Goal: Task Accomplishment & Management: Complete application form

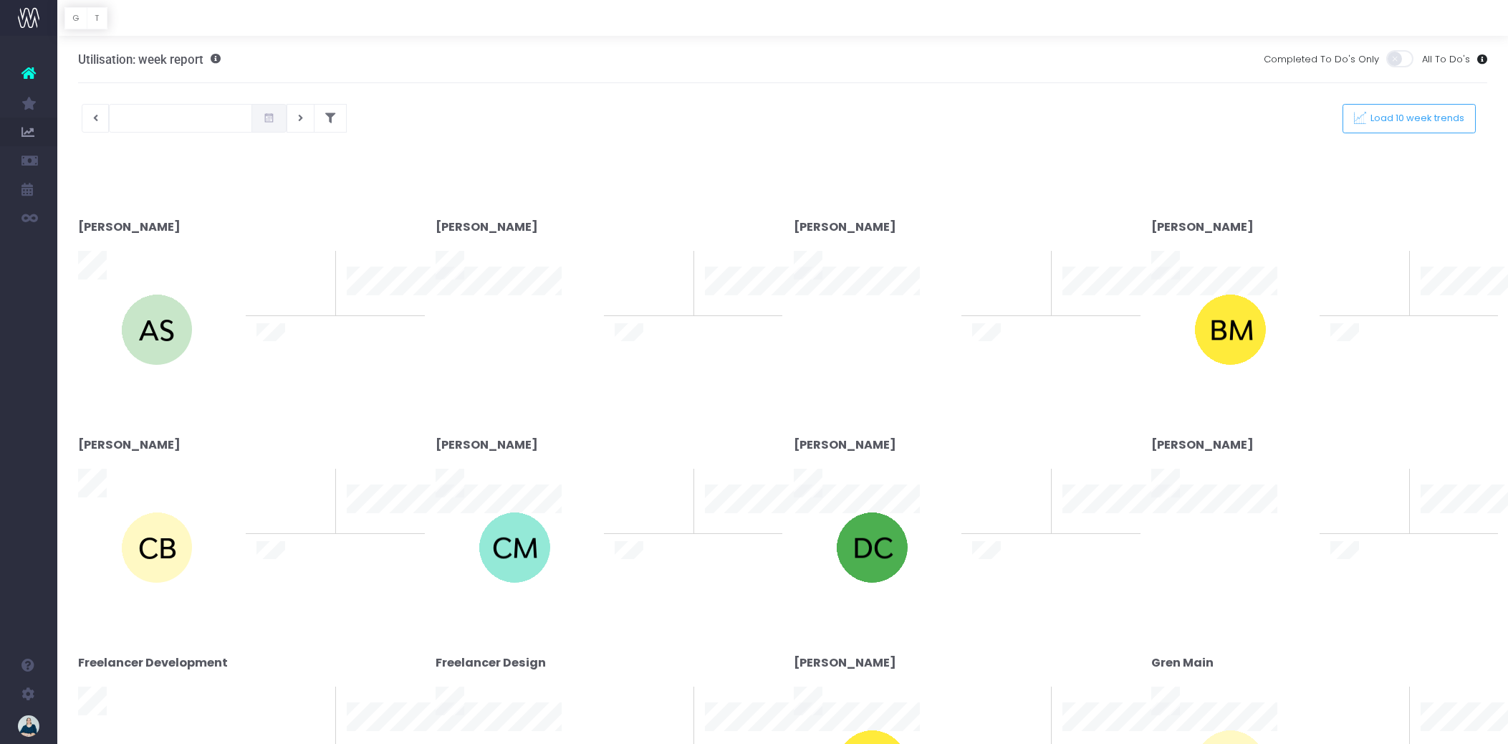
type input "[DATE]"
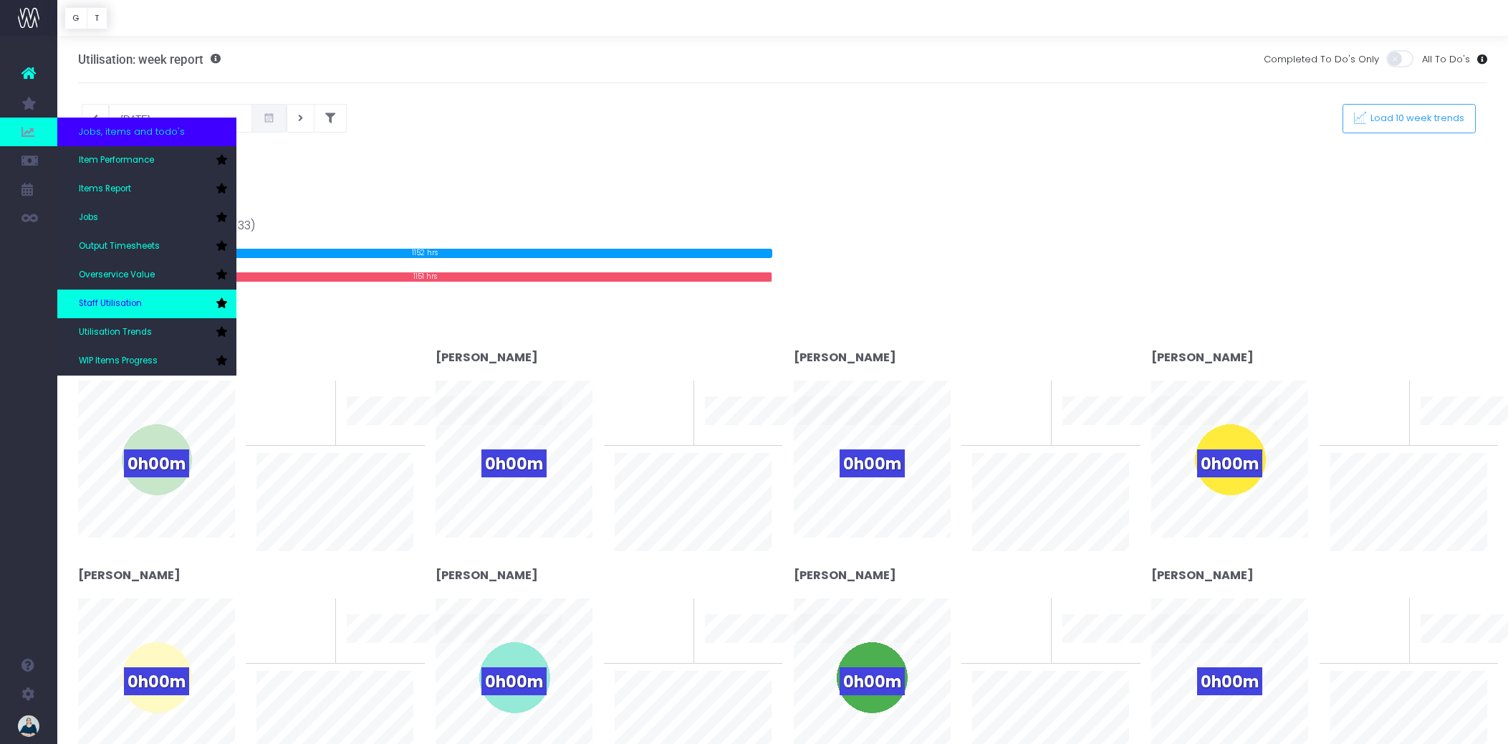
click at [141, 299] on link "Staff Utilisation" at bounding box center [146, 303] width 179 height 29
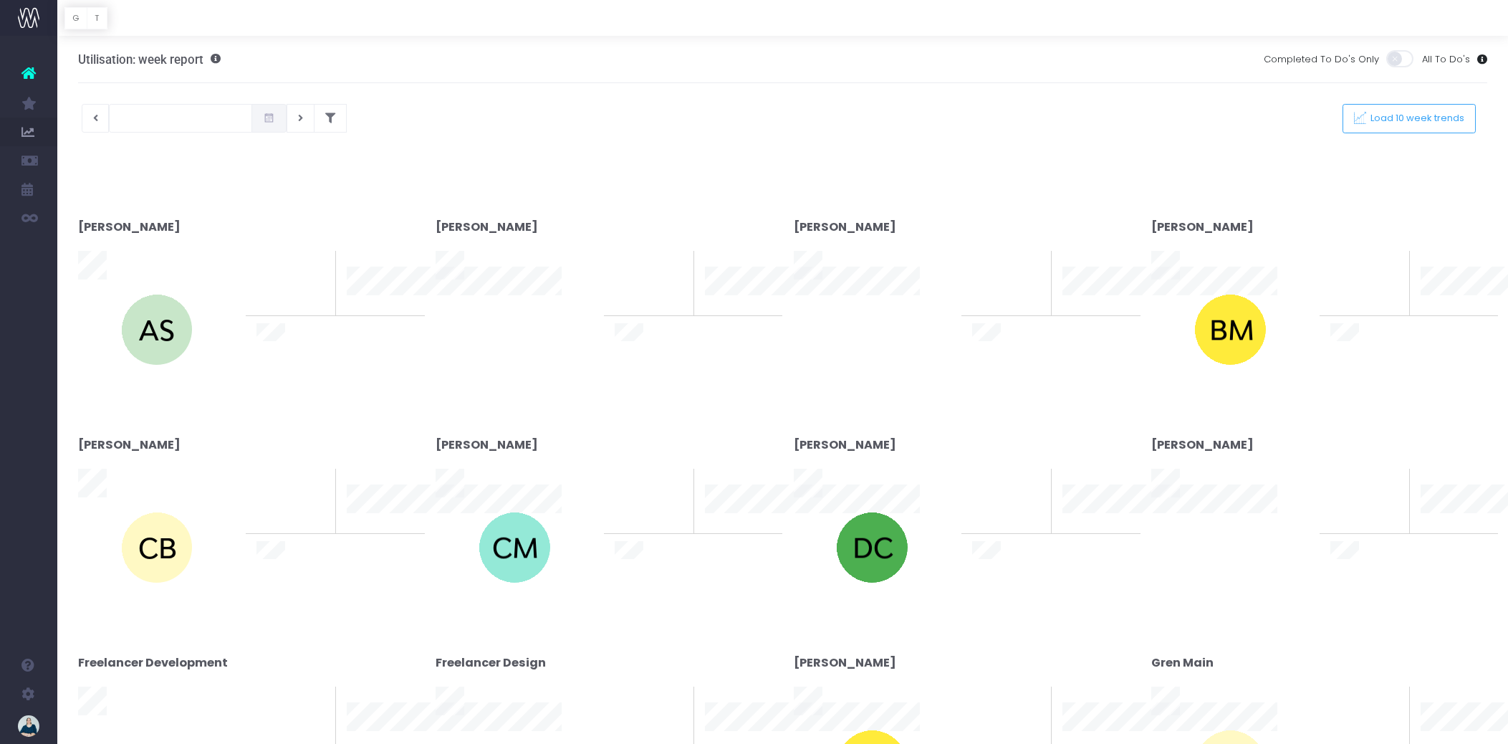
type input "[DATE]"
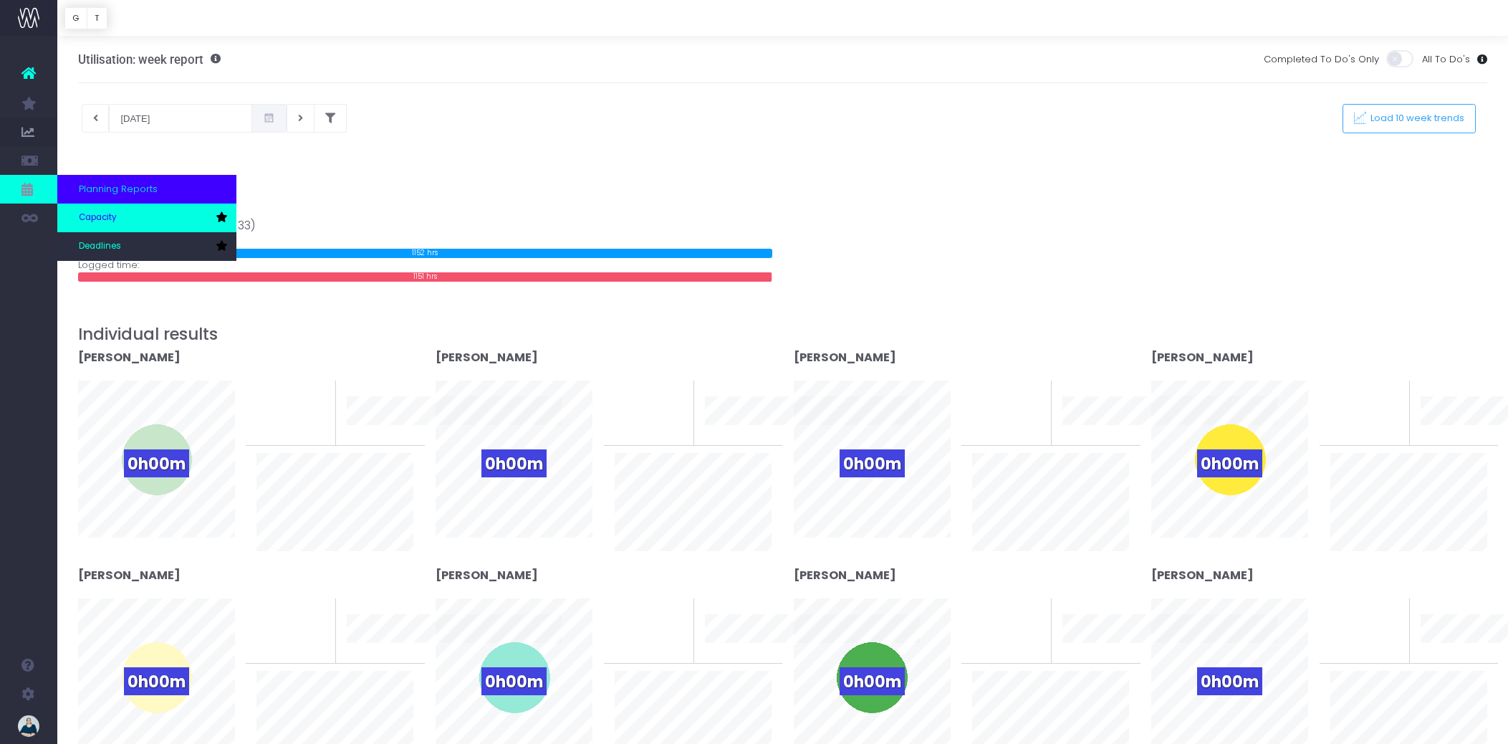
click at [110, 218] on span "Capacity" at bounding box center [98, 217] width 38 height 13
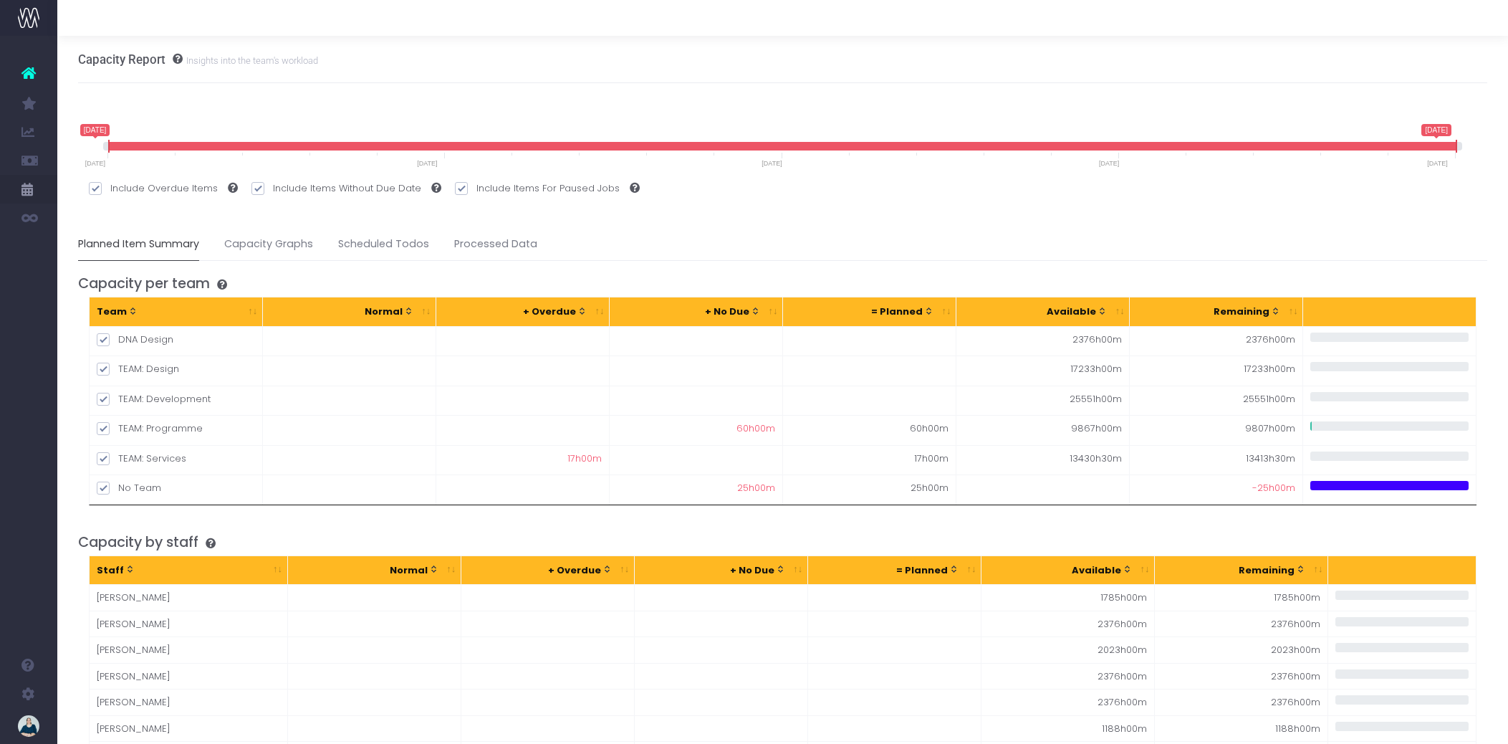
click at [1295, 148] on span at bounding box center [783, 146] width 1348 height 9
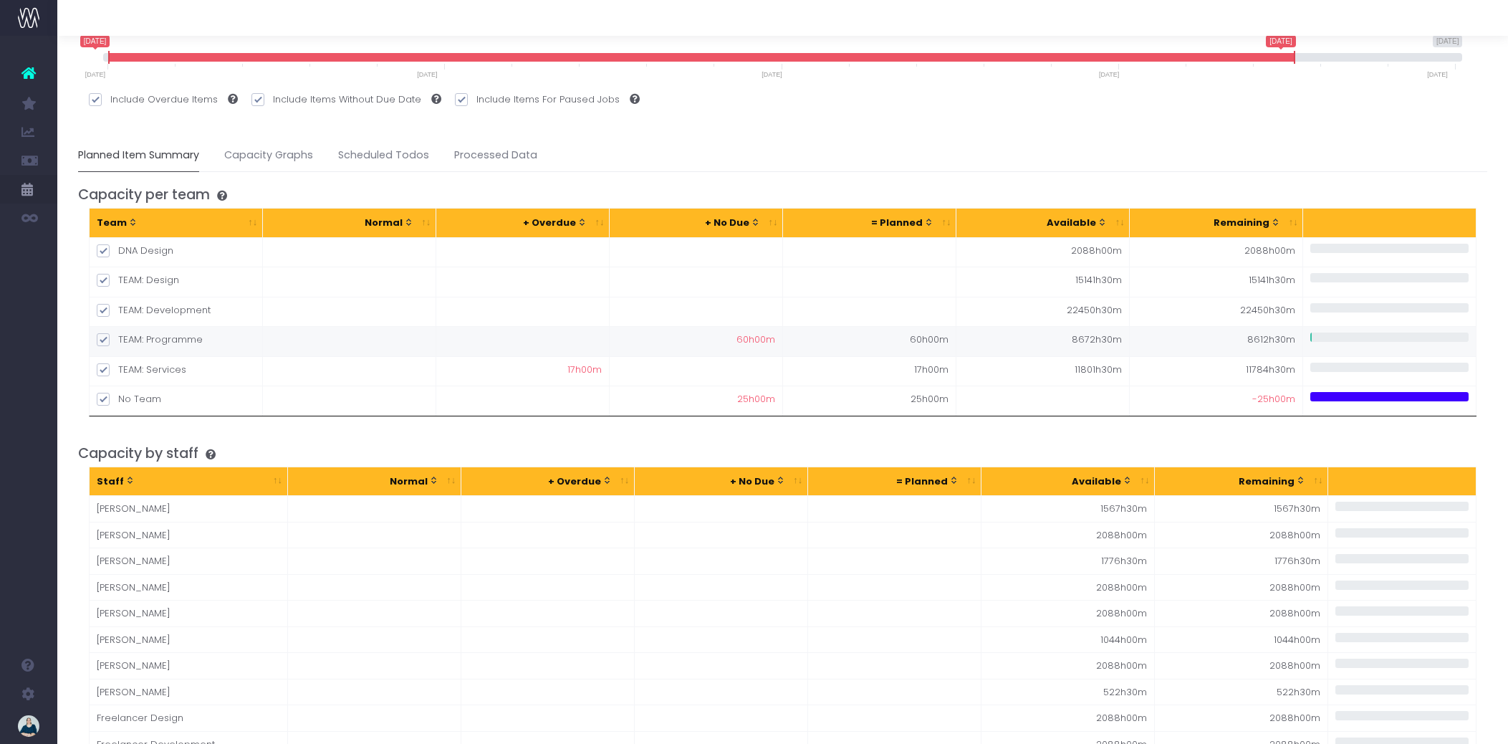
scroll to position [92, 0]
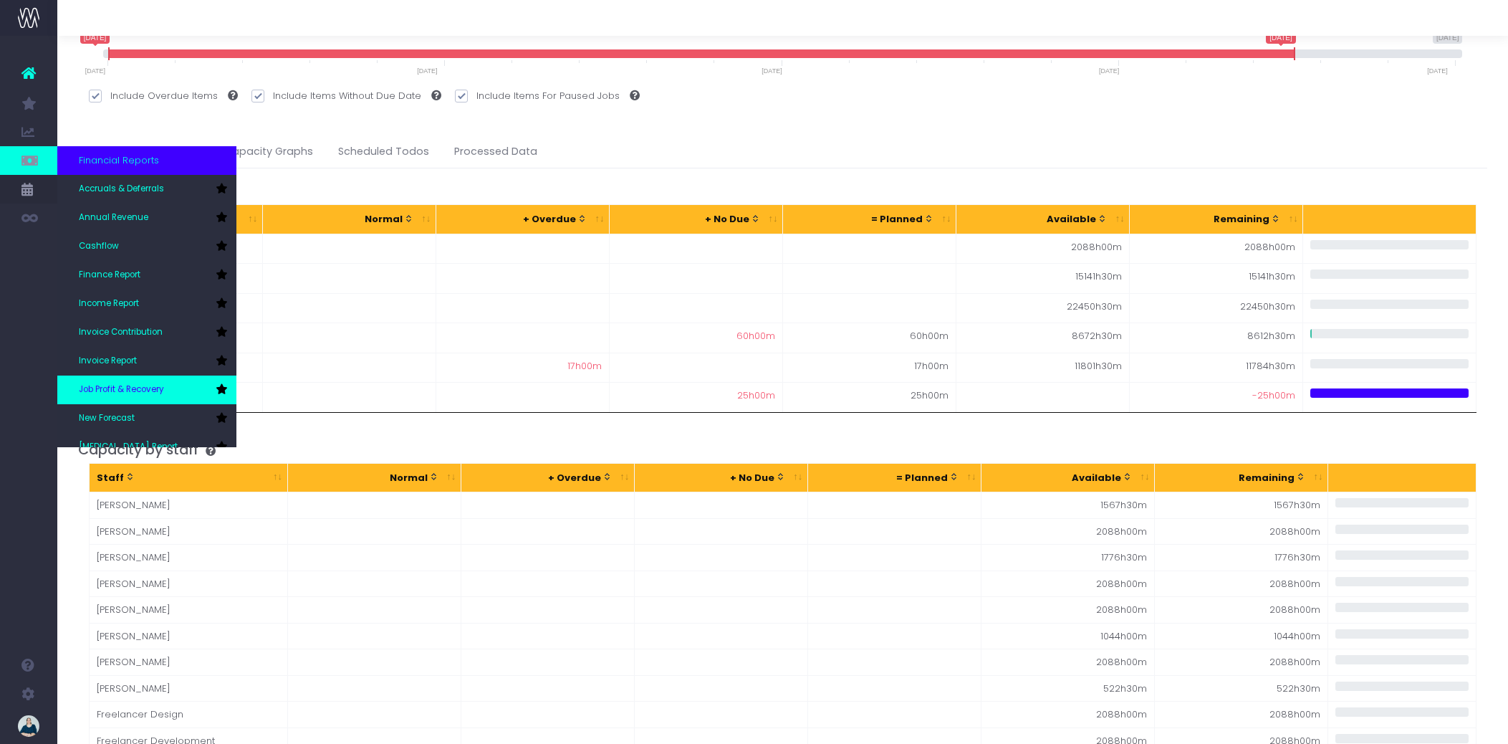
click at [135, 388] on span "Job Profit & Recovery" at bounding box center [121, 389] width 85 height 13
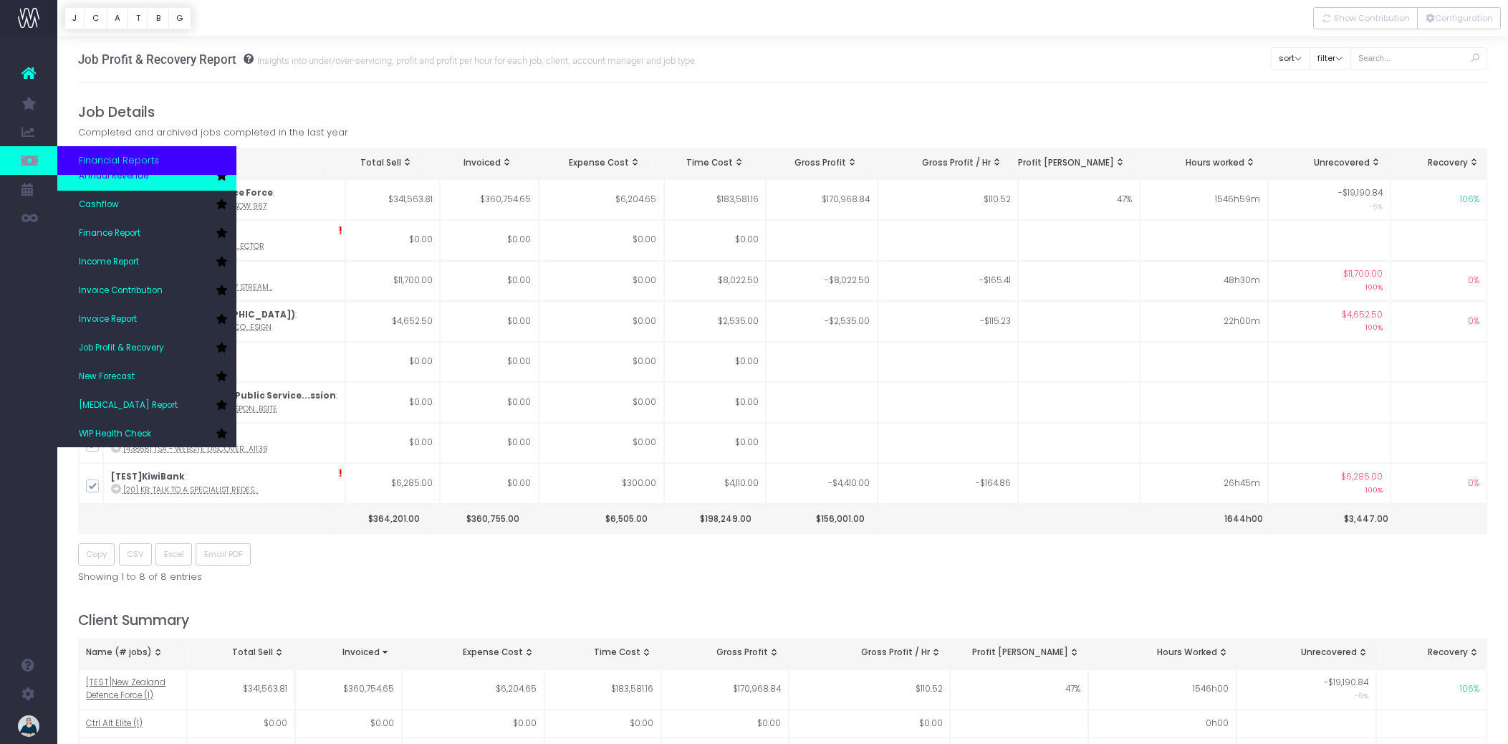
scroll to position [72, 0]
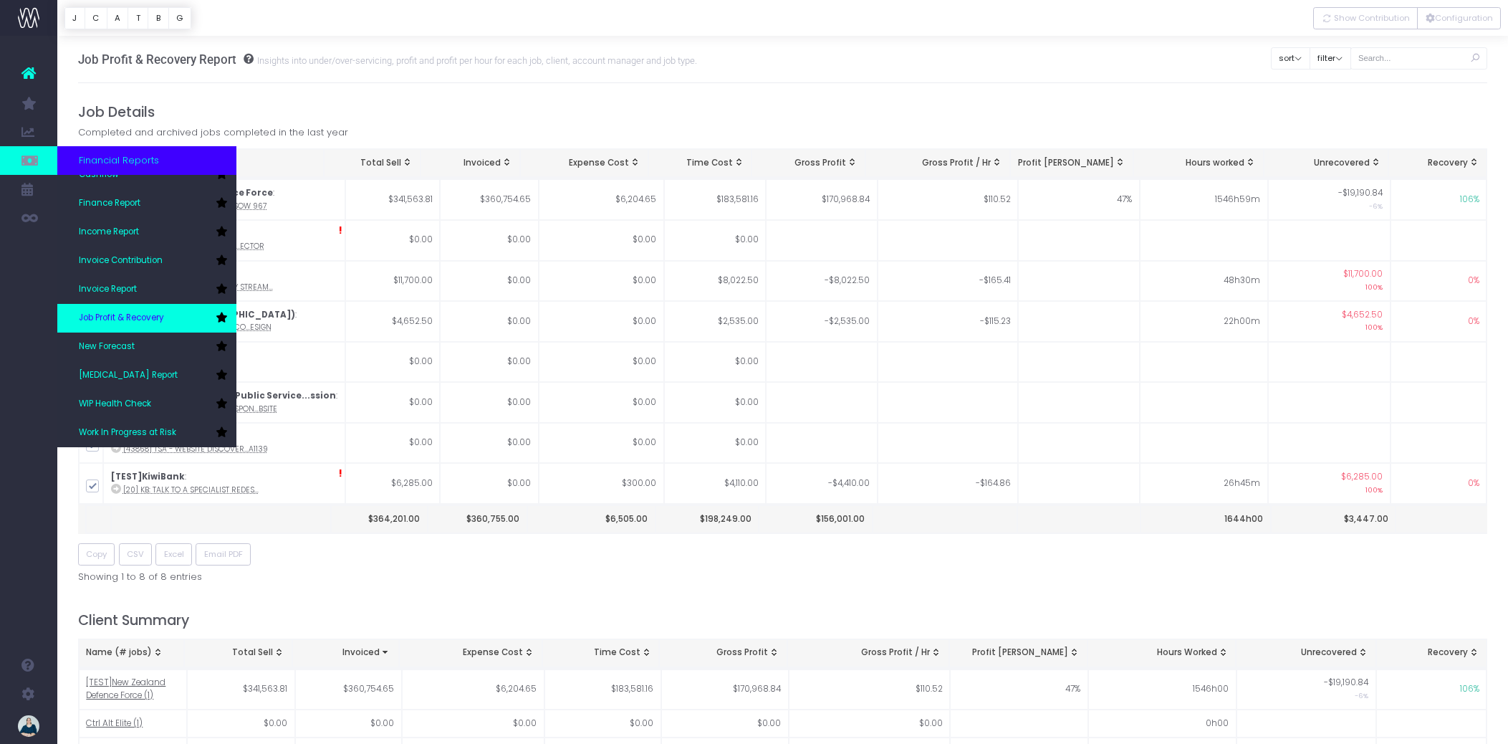
click at [153, 312] on span "Job Profit & Recovery" at bounding box center [121, 318] width 85 height 13
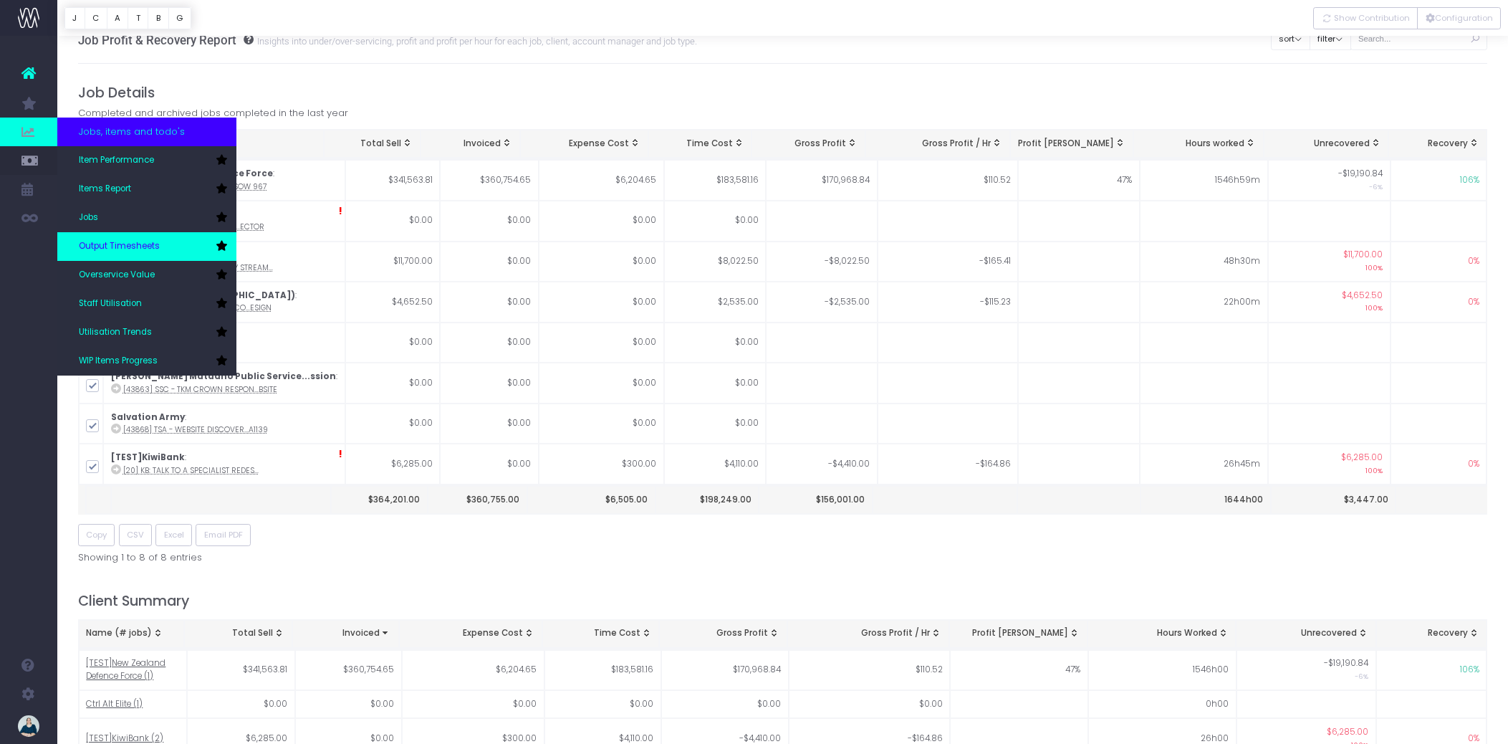
scroll to position [21, 0]
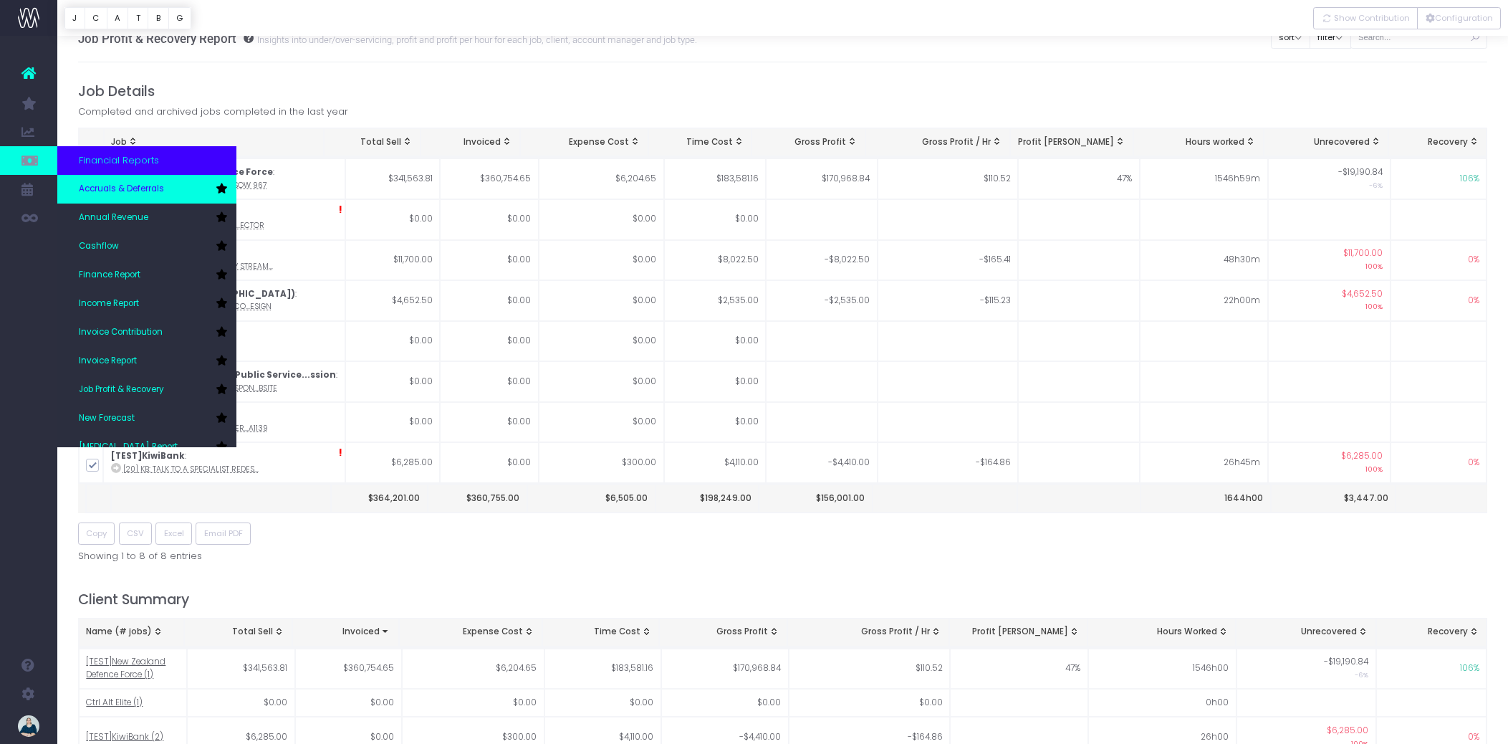
click at [122, 188] on span "Accruals & Deferrals" at bounding box center [121, 189] width 85 height 13
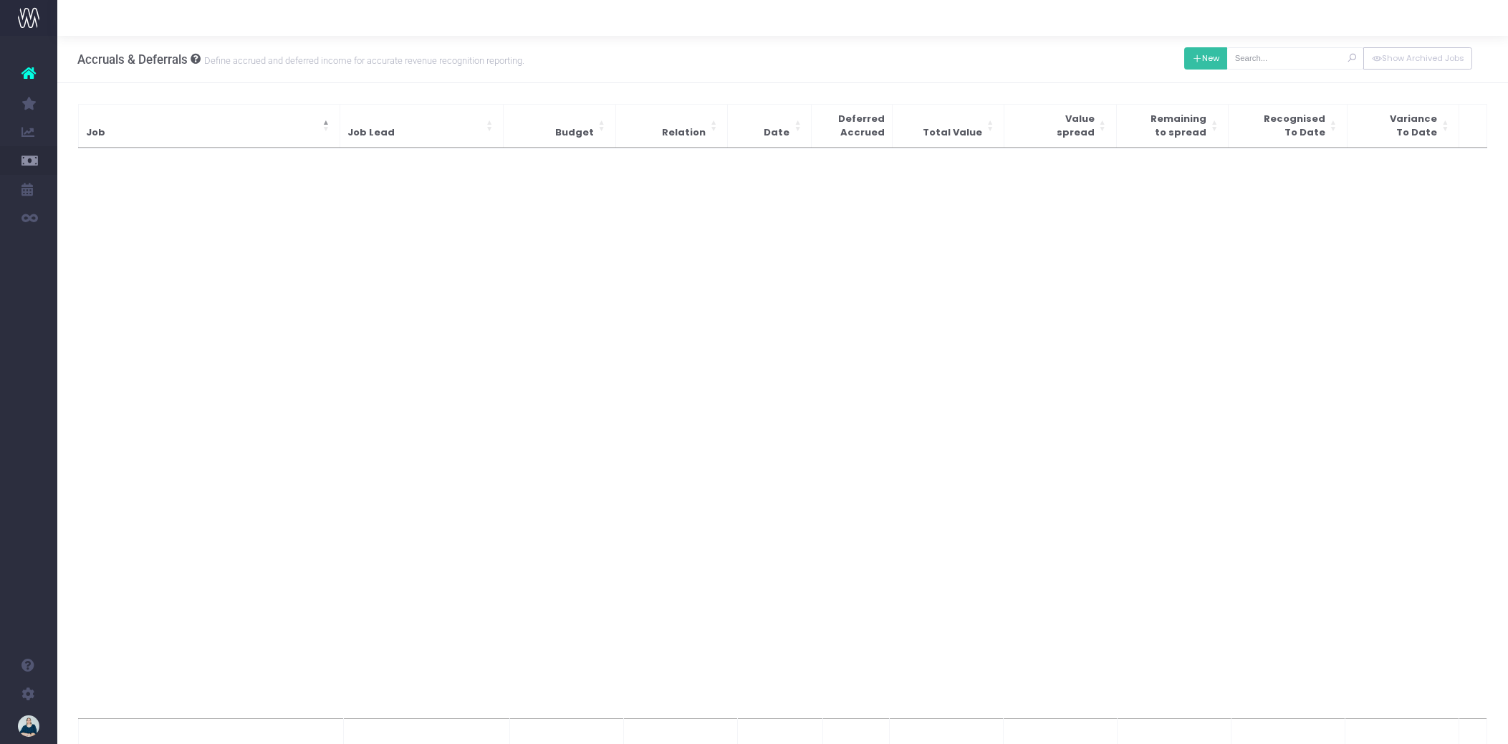
click at [1202, 59] on icon at bounding box center [1197, 59] width 10 height 0
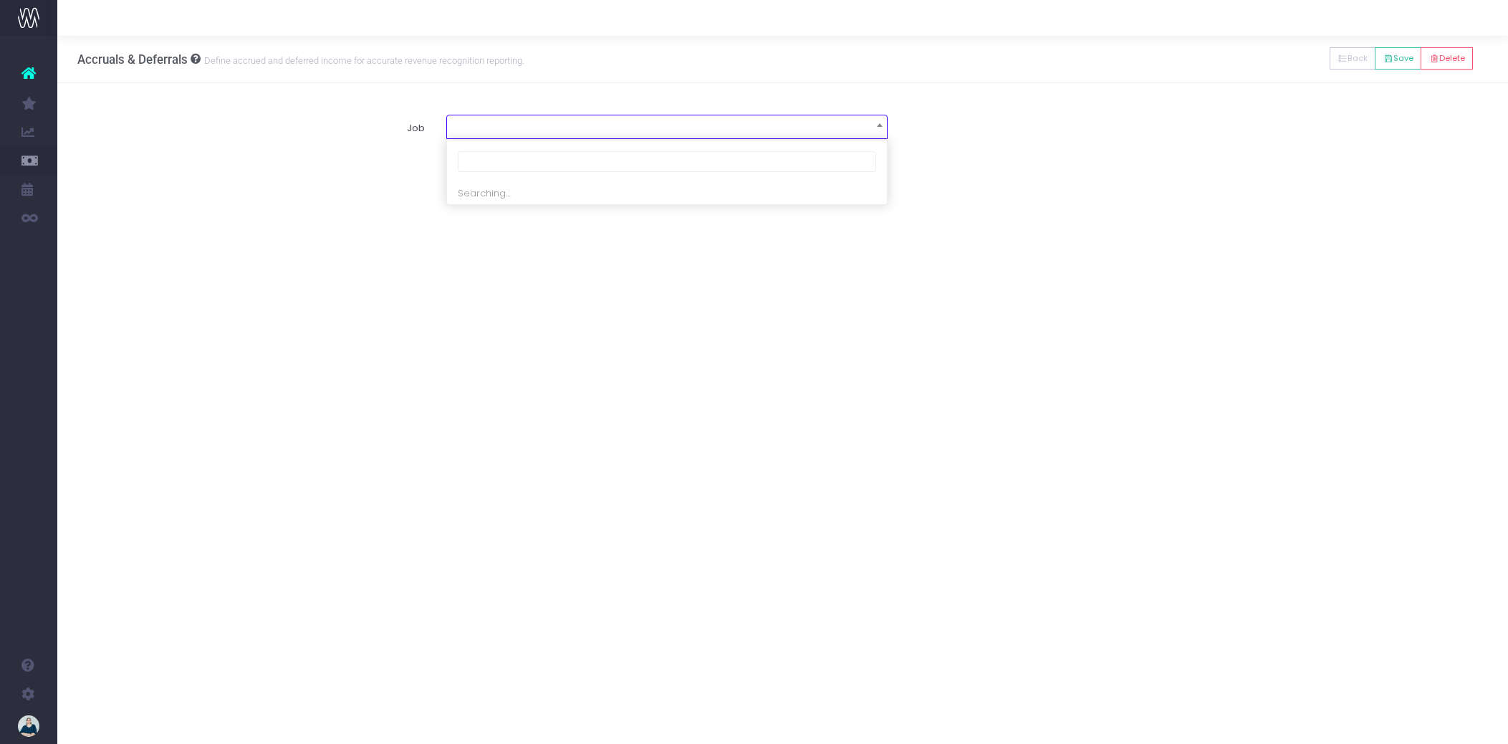
click at [666, 132] on span at bounding box center [667, 125] width 440 height 20
click at [652, 158] on input "search" at bounding box center [667, 161] width 418 height 21
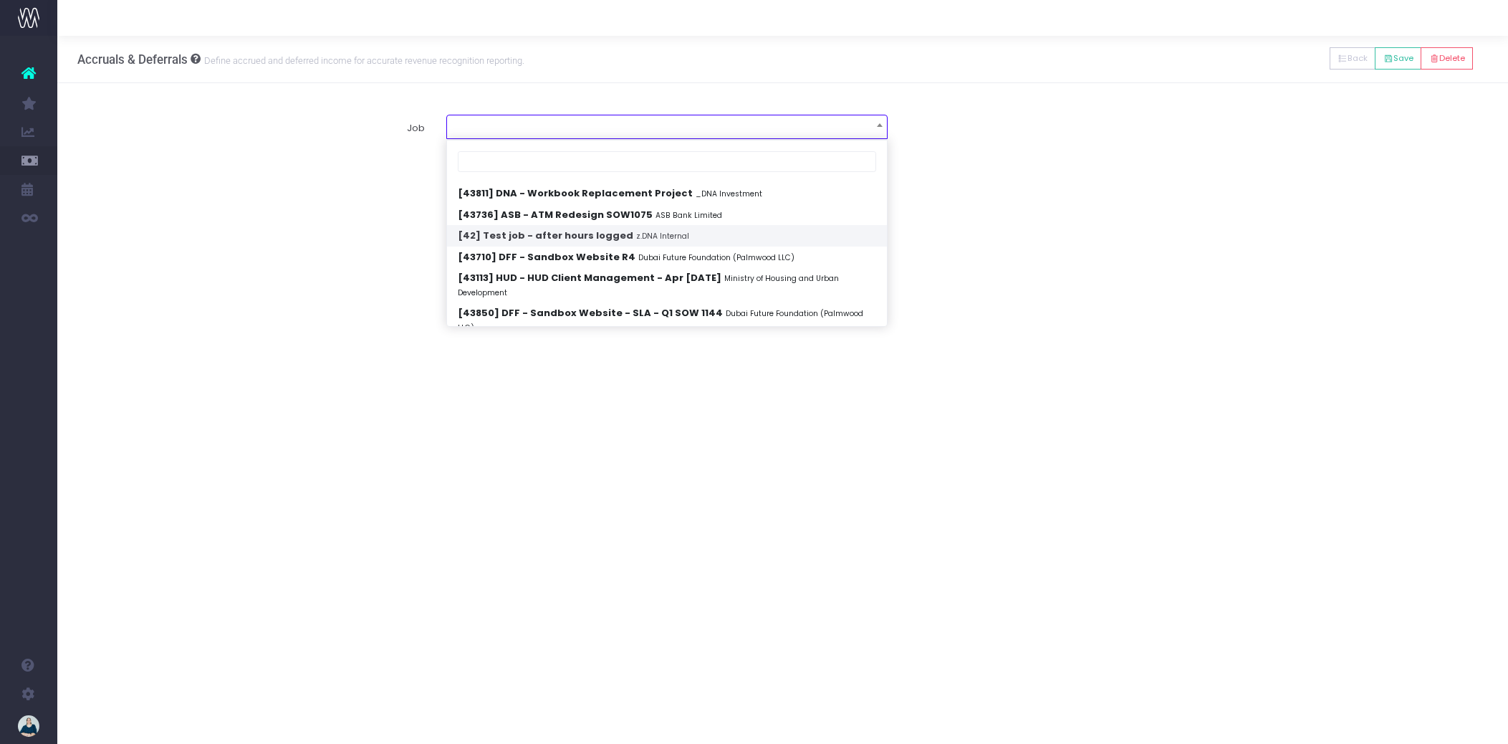
select select "1922825"
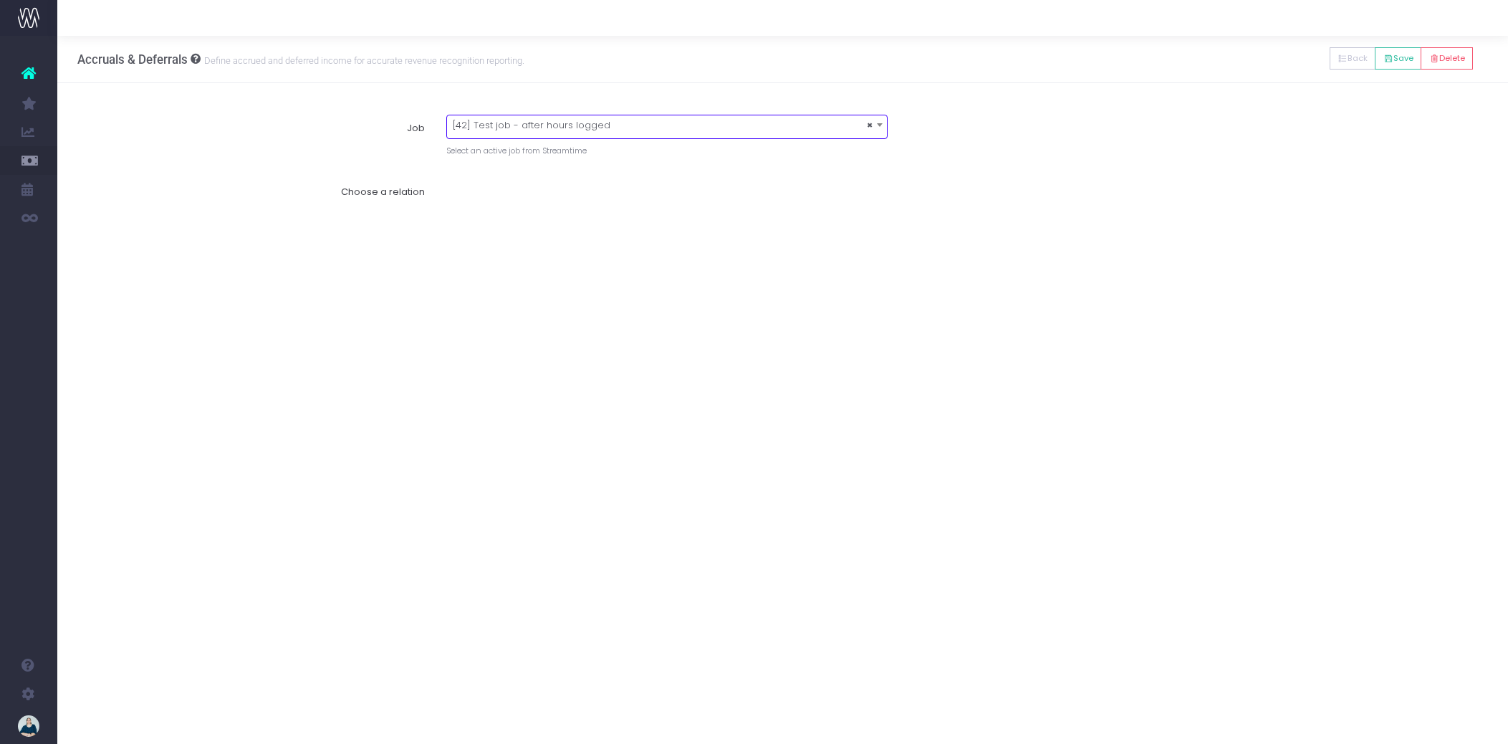
click at [398, 189] on label "Choose a relation" at bounding box center [262, 192] width 347 height 28
click at [584, 211] on div "Choose a relation" at bounding box center [782, 191] width 1431 height 49
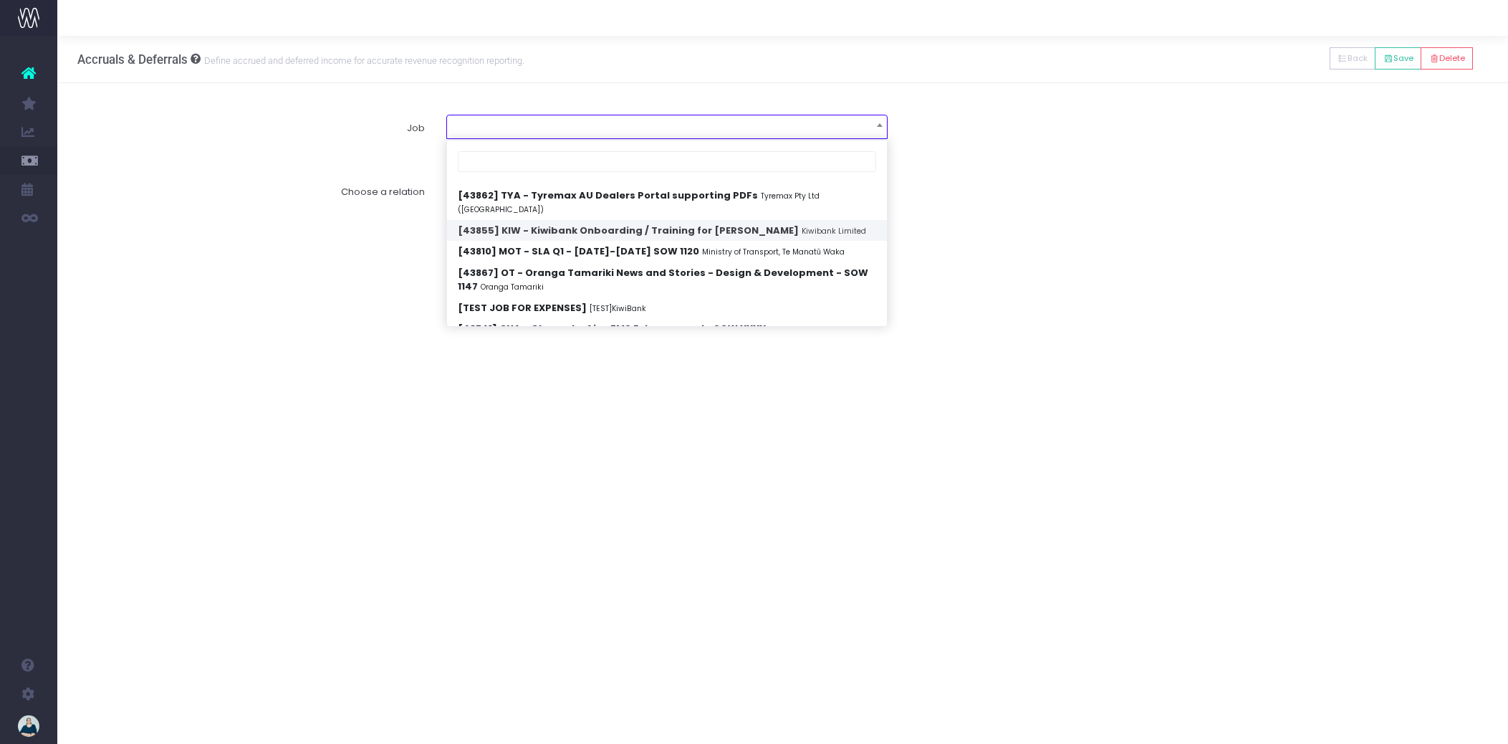
scroll to position [255, 0]
select select "1908042"
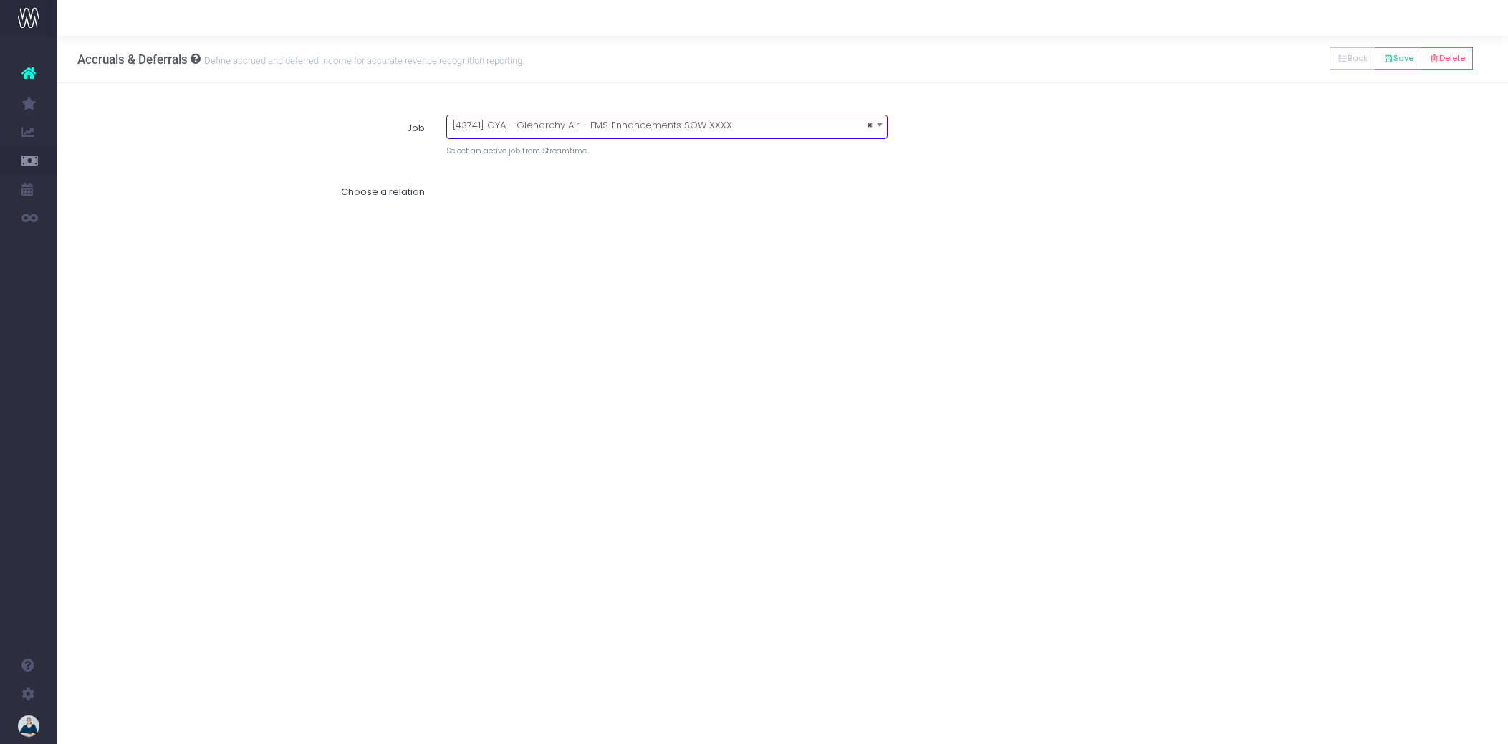
click at [378, 193] on label "Choose a relation" at bounding box center [262, 192] width 347 height 28
click at [481, 274] on div "Accruals & Deferrals Define accrued and deferred income for accurate revenue re…" at bounding box center [782, 390] width 1451 height 708
select select
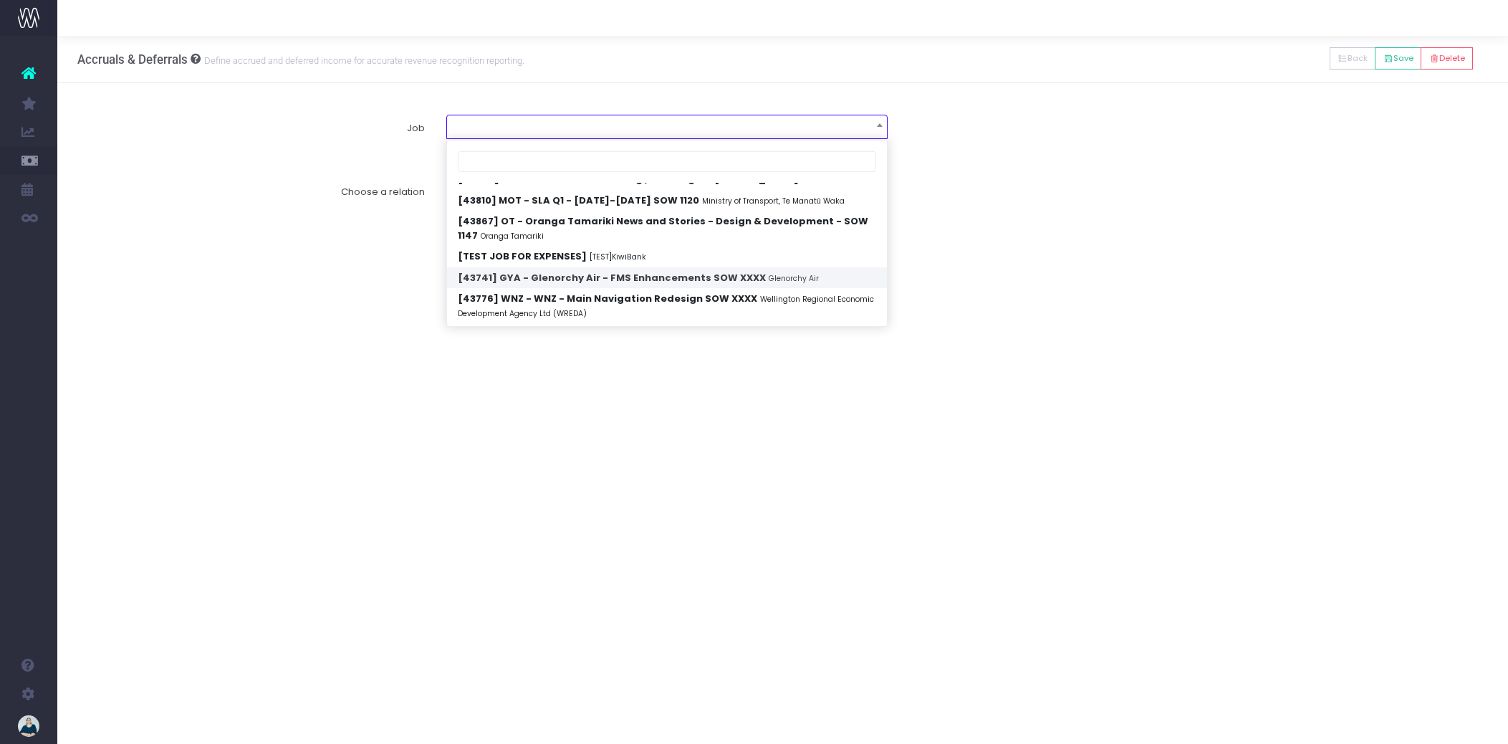
scroll to position [0, 0]
